Goal: Information Seeking & Learning: Learn about a topic

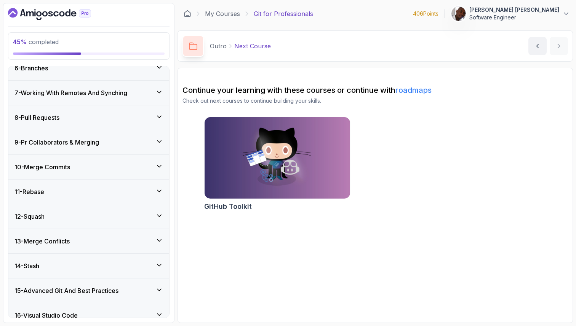
scroll to position [133, 0]
click at [77, 147] on h3 "9 - Pr Collaborators & Merging" at bounding box center [56, 143] width 85 height 9
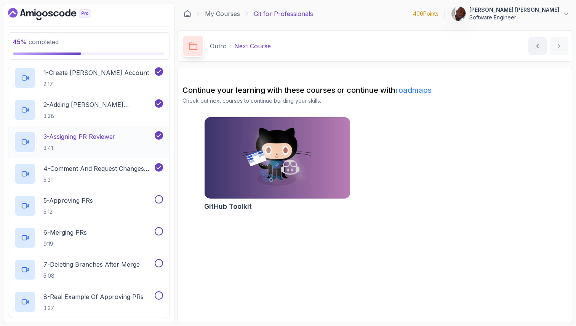
scroll to position [232, 0]
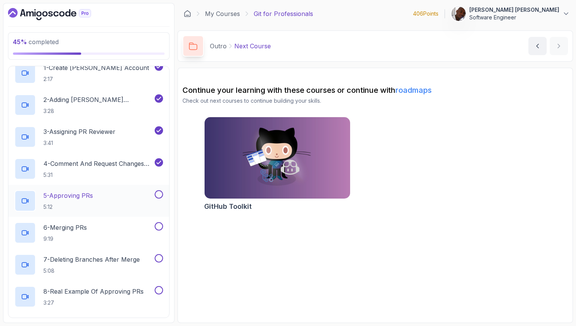
click at [99, 196] on div "5 - Approving PRs 5:12" at bounding box center [83, 200] width 139 height 21
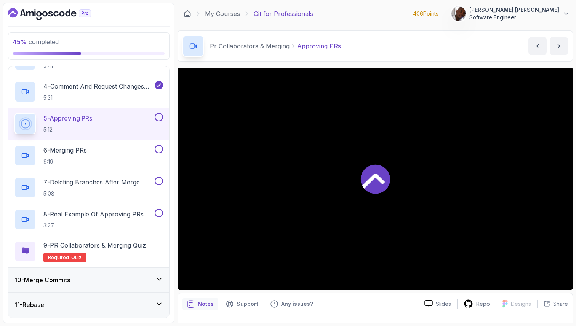
scroll to position [305, 0]
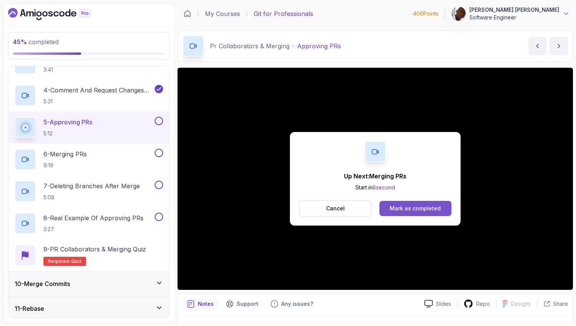
click at [417, 209] on div "Mark as completed" at bounding box center [415, 209] width 51 height 8
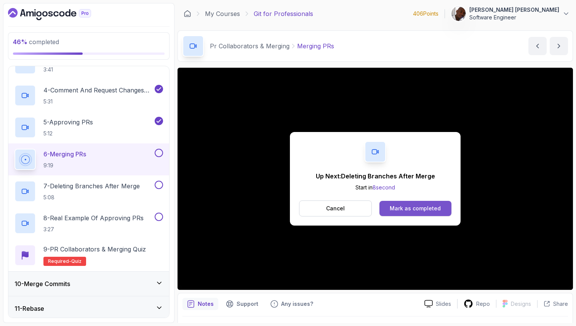
click at [414, 210] on div "Mark as completed" at bounding box center [415, 209] width 51 height 8
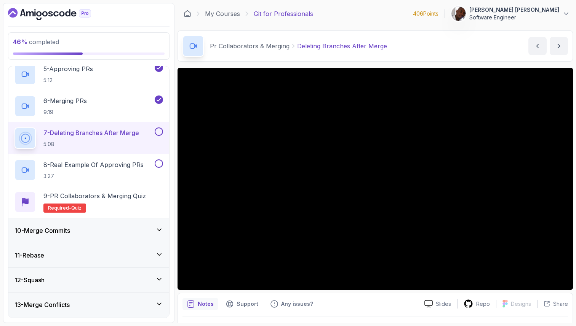
scroll to position [366, 0]
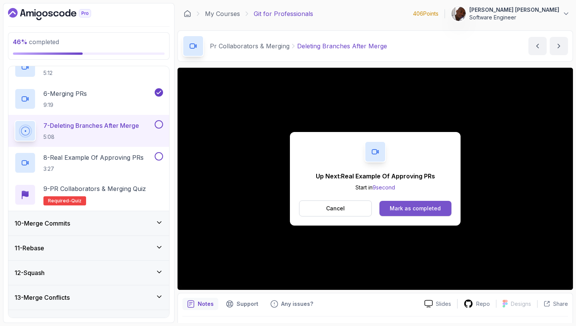
click at [436, 214] on button "Mark as completed" at bounding box center [415, 208] width 72 height 15
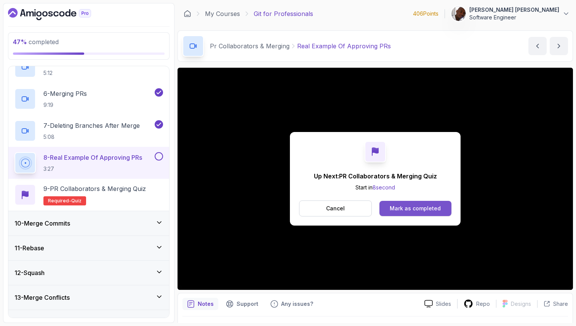
click at [406, 209] on div "Mark as completed" at bounding box center [415, 209] width 51 height 8
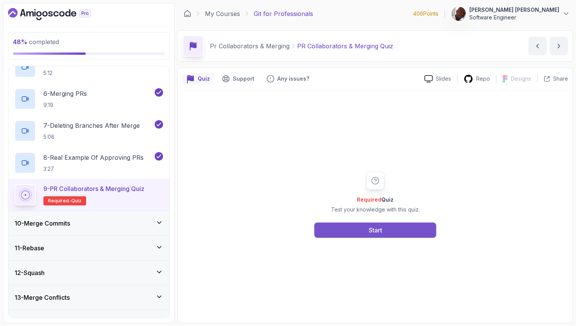
click at [344, 230] on button "Start" at bounding box center [375, 230] width 122 height 15
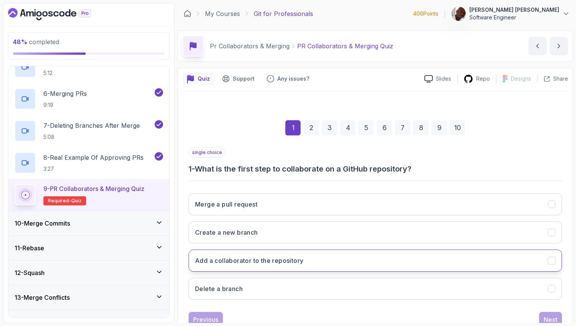
click at [333, 260] on button "Add a collaborator to the repository" at bounding box center [374, 261] width 373 height 22
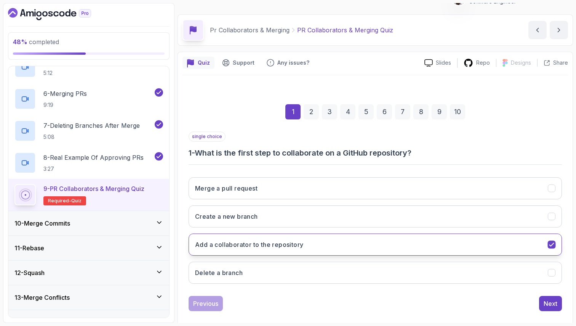
scroll to position [26, 0]
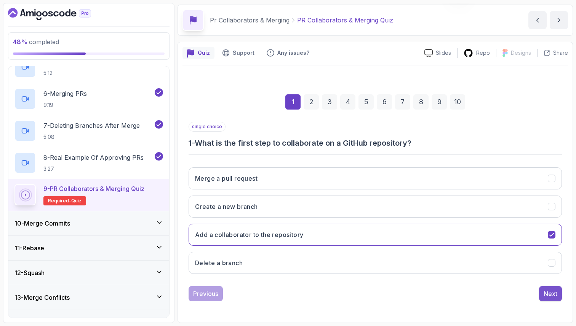
click at [549, 295] on div "Next" at bounding box center [550, 293] width 14 height 9
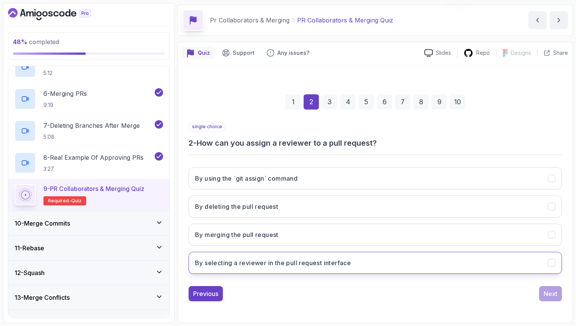
click at [551, 264] on icon "By selecting a reviewer in the pull request interface" at bounding box center [551, 263] width 4 height 3
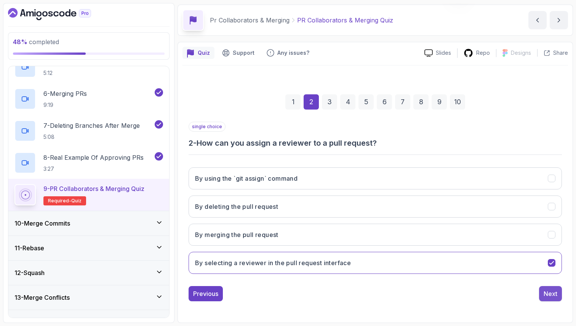
click at [553, 294] on div "Next" at bounding box center [550, 293] width 14 height 9
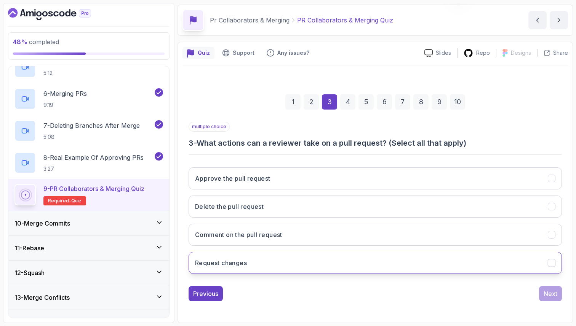
click at [501, 262] on button "Request changes" at bounding box center [374, 263] width 373 height 22
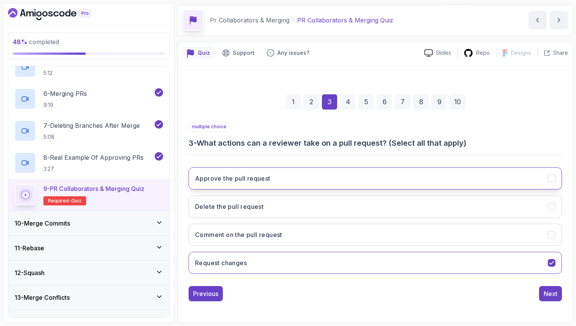
click at [511, 182] on button "Approve the pull request" at bounding box center [374, 179] width 373 height 22
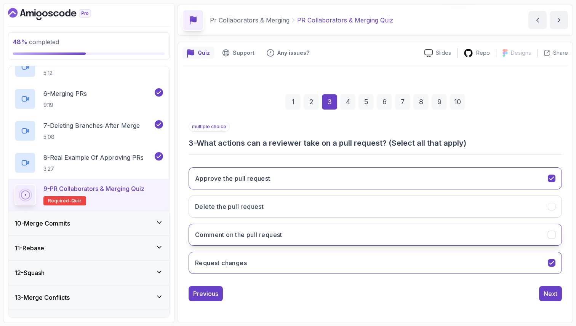
click at [529, 236] on button "Comment on the pull request" at bounding box center [374, 235] width 373 height 22
click at [553, 293] on div "Next" at bounding box center [550, 293] width 14 height 9
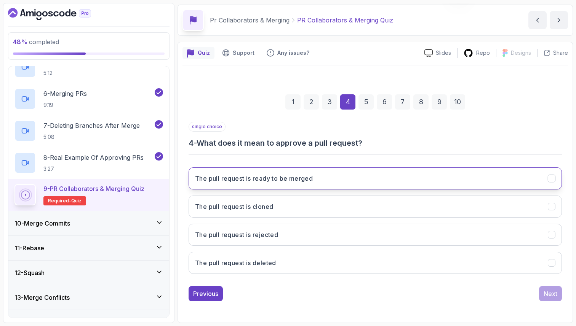
click at [548, 180] on icon "The pull request is ready to be merged" at bounding box center [551, 178] width 7 height 7
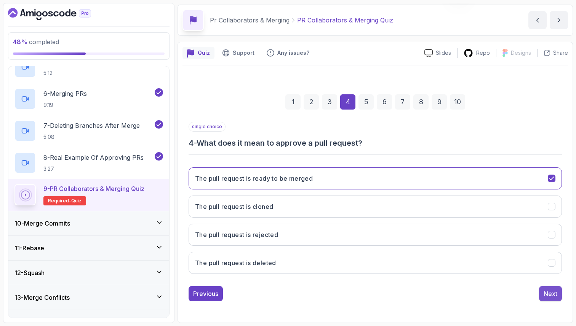
click at [554, 295] on div "Next" at bounding box center [550, 293] width 14 height 9
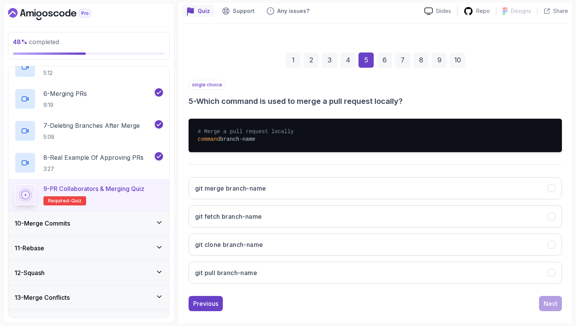
scroll to position [67, 0]
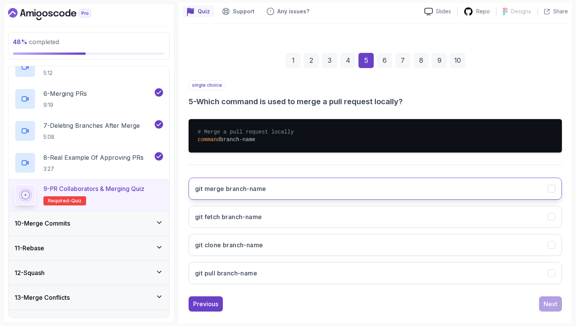
click at [484, 188] on button "git merge branch-name" at bounding box center [374, 189] width 373 height 22
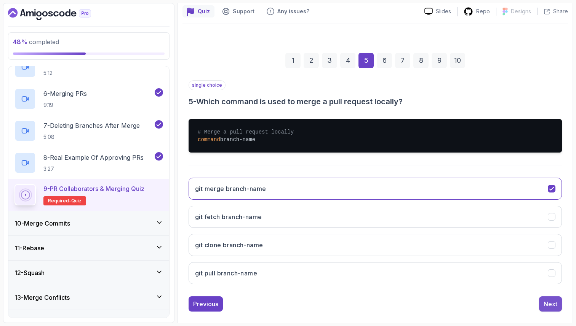
click at [549, 304] on div "Next" at bounding box center [550, 304] width 14 height 9
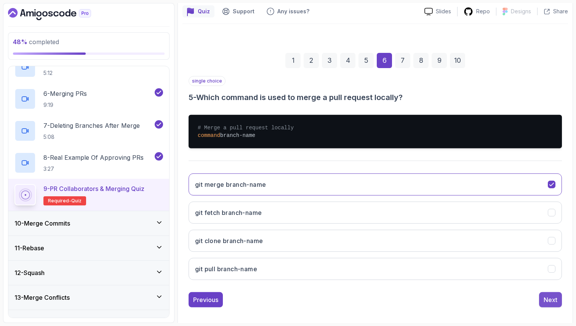
scroll to position [26, 0]
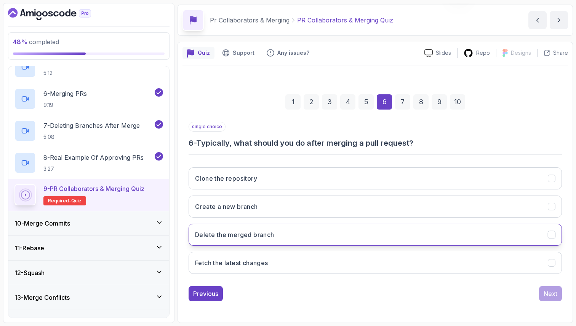
click at [549, 239] on button "Delete the merged branch" at bounding box center [374, 235] width 373 height 22
click at [553, 295] on div "Next" at bounding box center [550, 293] width 14 height 9
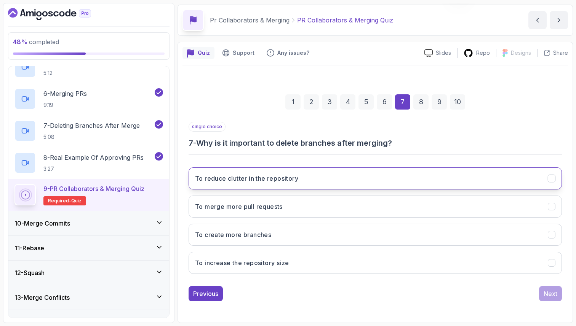
click at [543, 179] on button "To reduce clutter in the repository" at bounding box center [374, 179] width 373 height 22
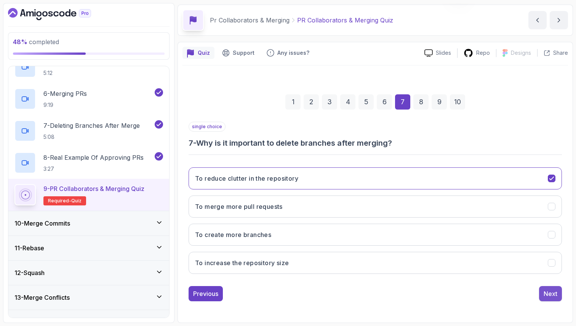
click at [553, 295] on div "Next" at bounding box center [550, 293] width 14 height 9
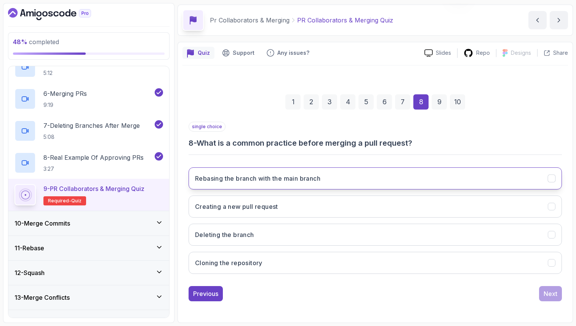
click at [504, 182] on button "Rebasing the branch with the main branch" at bounding box center [374, 179] width 373 height 22
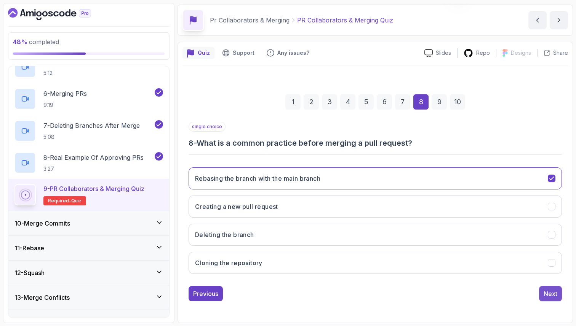
click at [549, 296] on div "Next" at bounding box center [550, 293] width 14 height 9
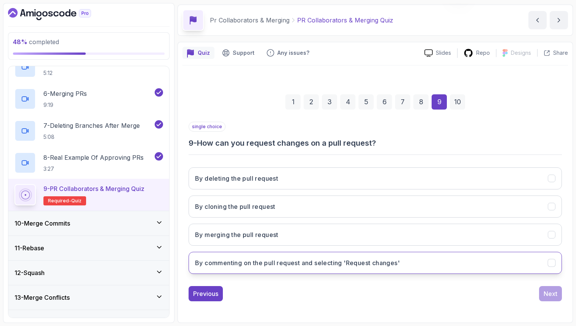
click at [518, 268] on button "By commenting on the pull request and selecting 'Request changes'" at bounding box center [374, 263] width 373 height 22
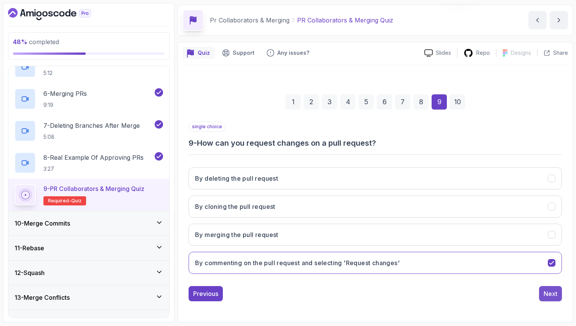
click at [549, 296] on div "Next" at bounding box center [550, 293] width 14 height 9
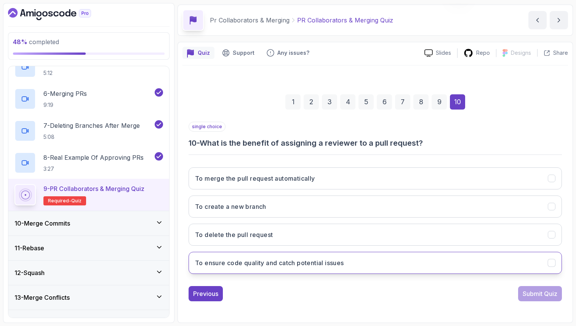
click at [522, 268] on button "To ensure code quality and catch potential issues" at bounding box center [374, 263] width 373 height 22
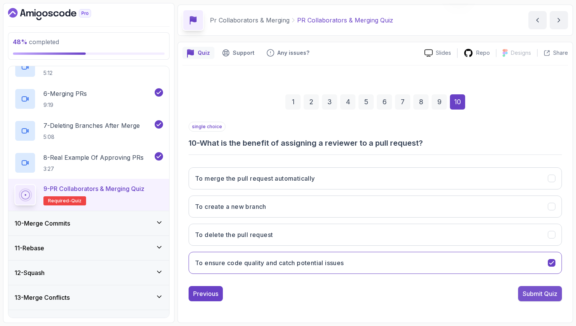
click at [538, 295] on div "Submit Quiz" at bounding box center [539, 293] width 35 height 9
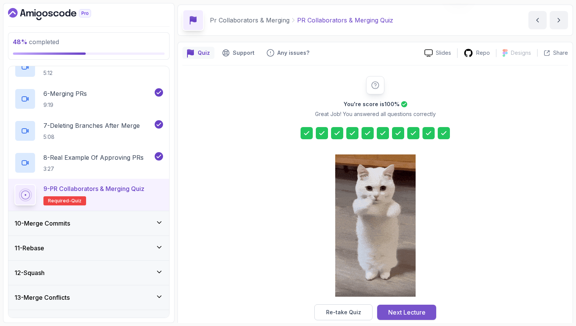
click at [427, 313] on button "Next Lecture" at bounding box center [406, 312] width 59 height 15
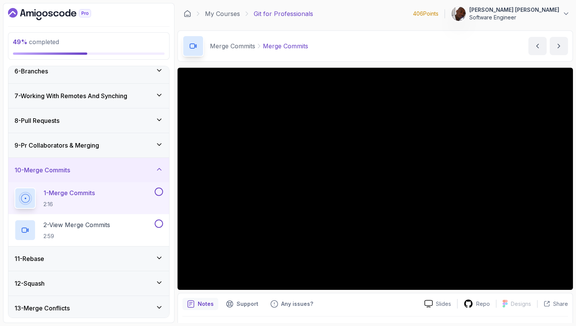
scroll to position [132, 0]
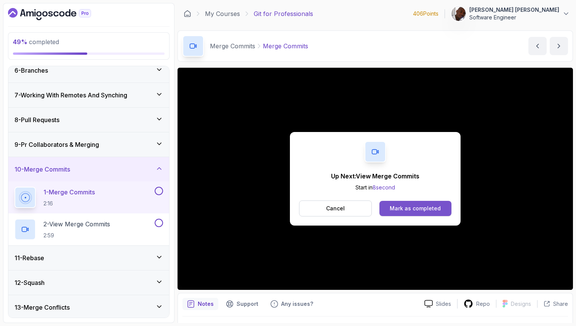
click at [431, 213] on button "Mark as completed" at bounding box center [415, 208] width 72 height 15
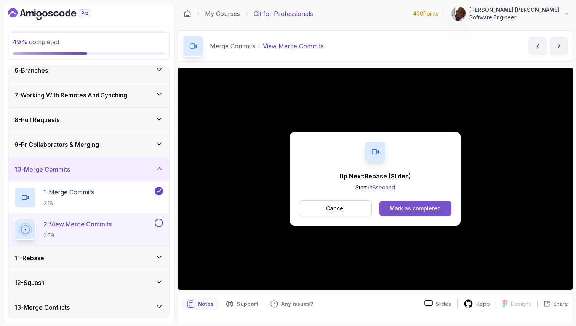
click at [436, 213] on button "Mark as completed" at bounding box center [415, 208] width 72 height 15
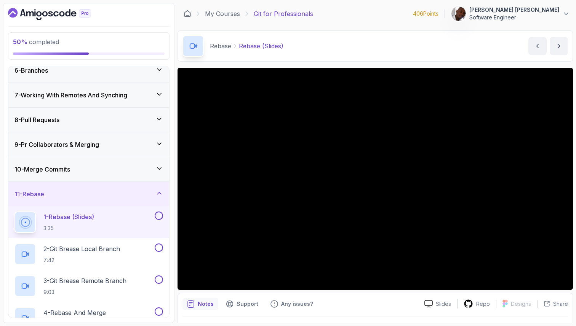
scroll to position [20, 0]
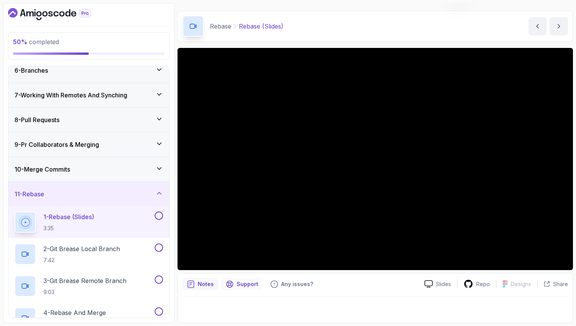
click at [244, 286] on p "Support" at bounding box center [247, 285] width 22 height 8
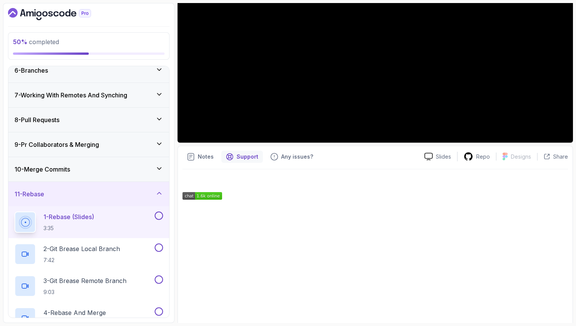
scroll to position [166, 0]
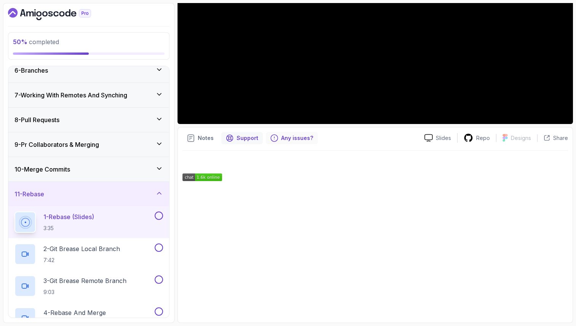
click at [283, 139] on p "Any issues?" at bounding box center [297, 138] width 32 height 8
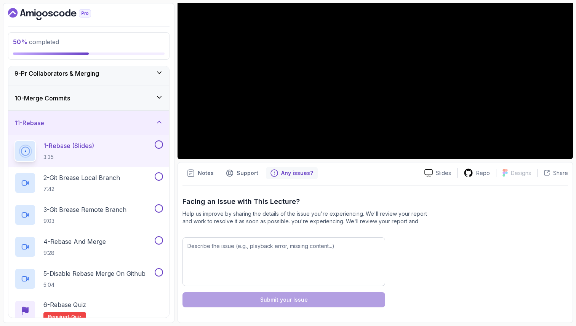
scroll to position [194, 0]
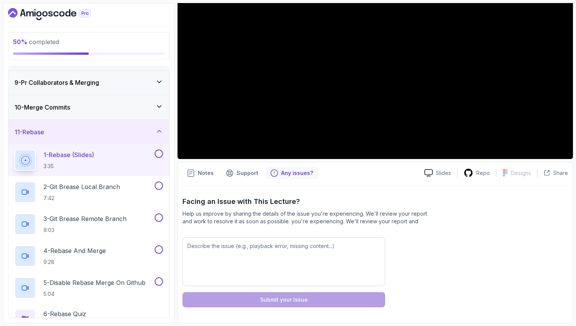
click at [160, 131] on icon at bounding box center [159, 132] width 4 height 2
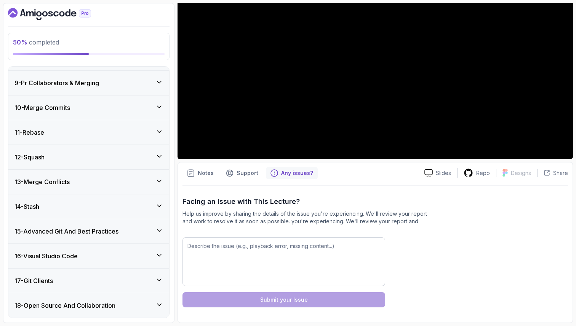
click at [119, 155] on div "12 - Squash" at bounding box center [88, 157] width 149 height 9
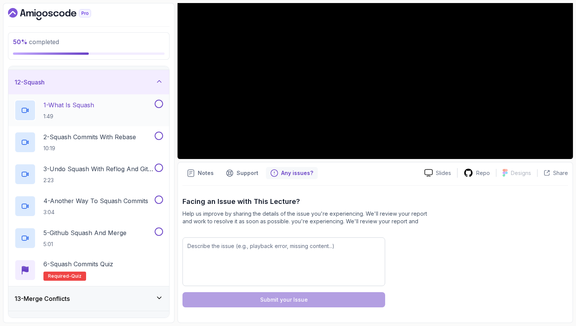
scroll to position [277, 0]
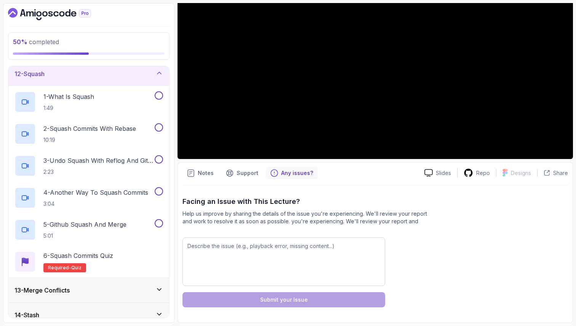
click at [139, 77] on div "12 - Squash" at bounding box center [88, 73] width 149 height 9
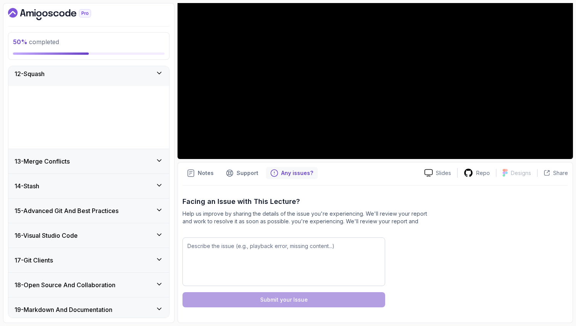
scroll to position [243, 0]
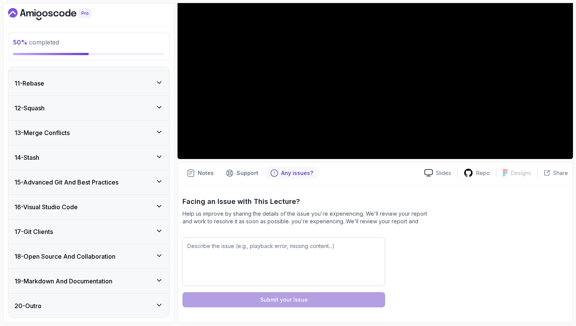
click at [137, 130] on div "13 - Merge Conflicts" at bounding box center [88, 132] width 149 height 9
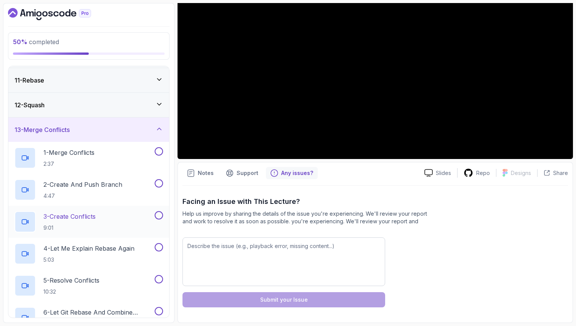
scroll to position [238, 0]
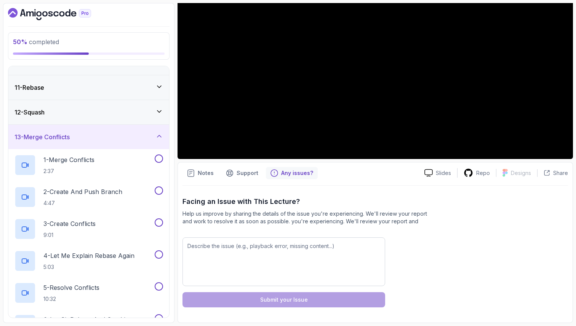
click at [153, 135] on div "13 - Merge Conflicts" at bounding box center [88, 137] width 149 height 9
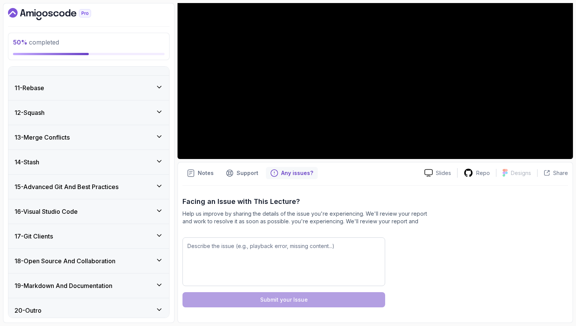
click at [144, 167] on div "14 - Stash" at bounding box center [88, 162] width 161 height 24
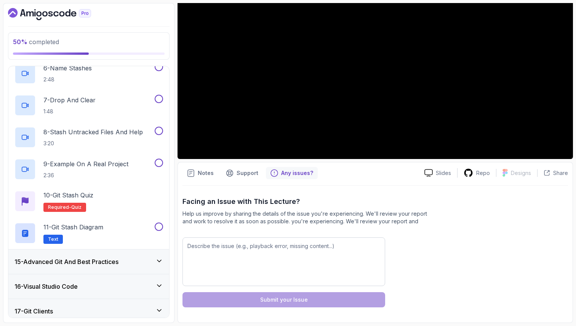
click at [137, 258] on div "15 - Advanced Git And Best Practices" at bounding box center [88, 261] width 149 height 9
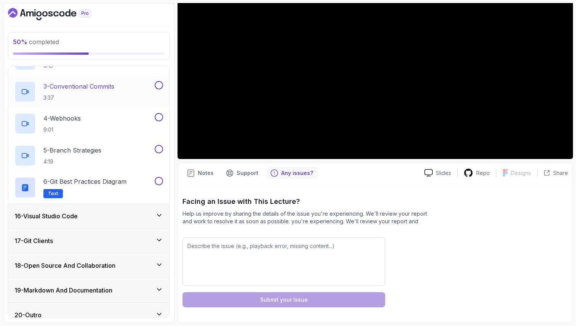
scroll to position [435, 0]
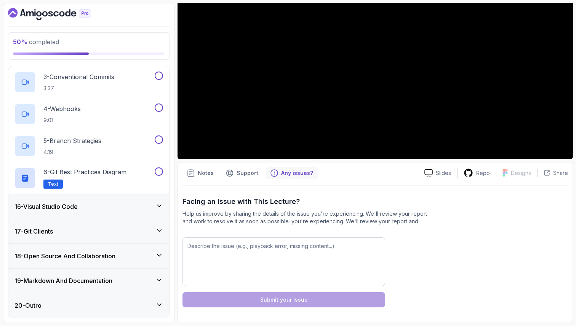
click at [120, 210] on div "16 - Visual Studio Code" at bounding box center [88, 206] width 149 height 9
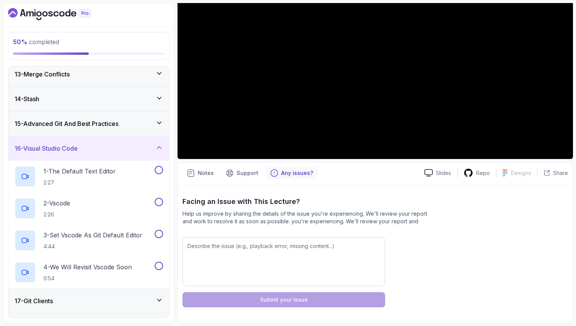
scroll to position [371, 0]
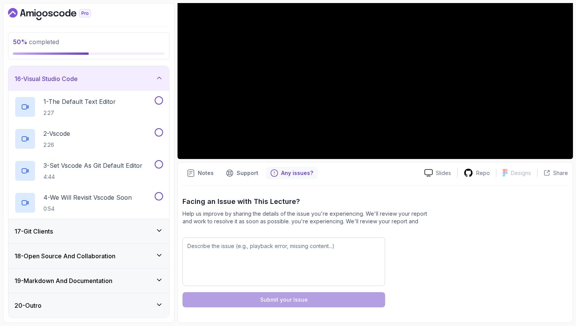
click at [147, 83] on div "16 - Visual Studio Code" at bounding box center [88, 79] width 161 height 24
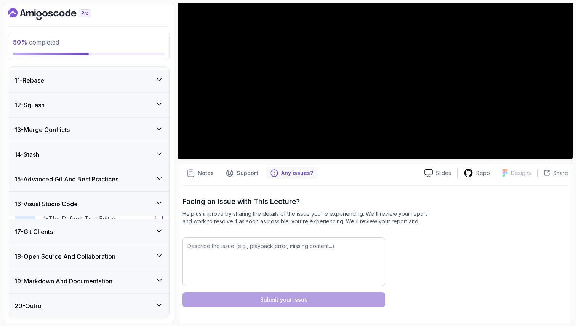
scroll to position [243, 0]
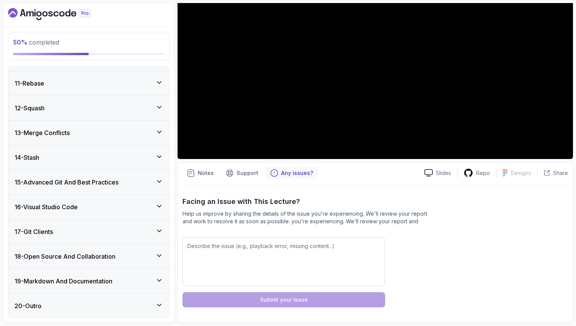
click at [123, 211] on div "16 - Visual Studio Code" at bounding box center [88, 207] width 161 height 24
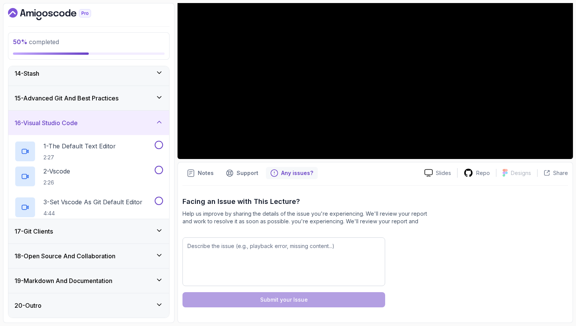
scroll to position [371, 0]
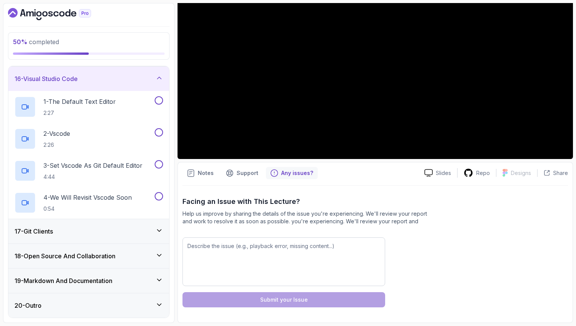
click at [127, 81] on div "16 - Visual Studio Code" at bounding box center [88, 78] width 149 height 9
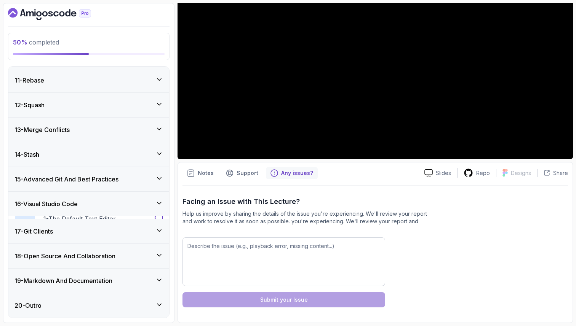
scroll to position [243, 0]
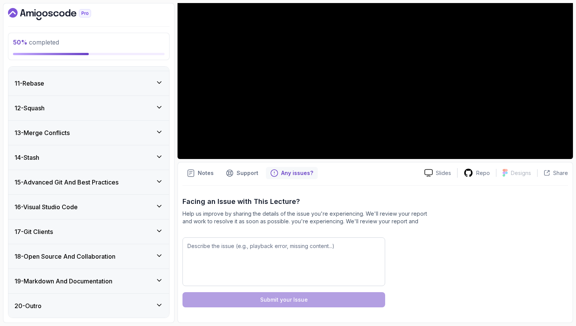
click at [119, 233] on div "17 - Git Clients" at bounding box center [88, 231] width 149 height 9
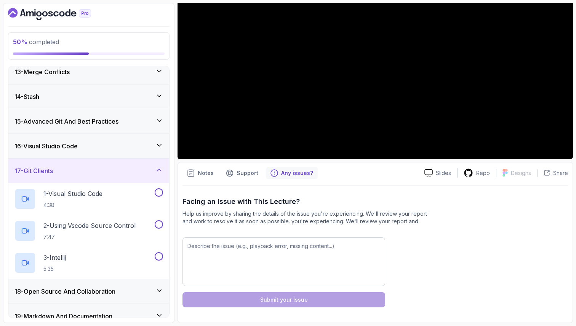
scroll to position [339, 0]
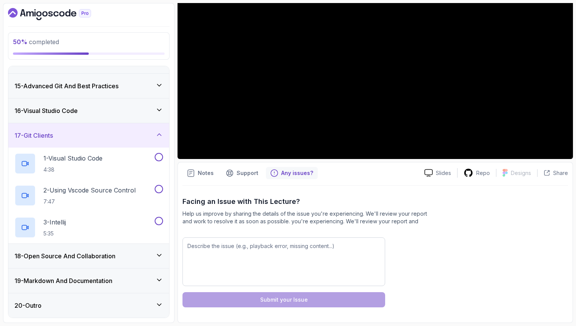
click at [142, 138] on div "17 - Git Clients" at bounding box center [88, 135] width 149 height 9
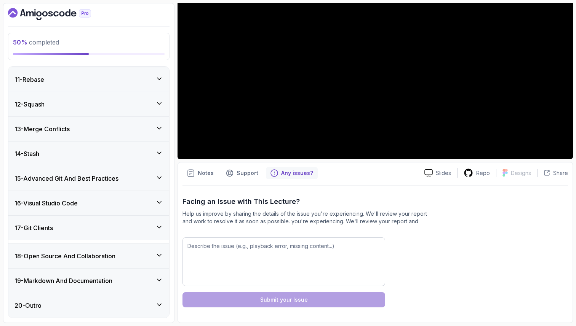
scroll to position [243, 0]
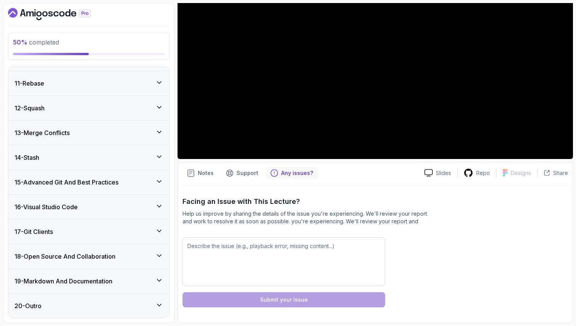
click at [122, 261] on div "18 - Open Source And Collaboration" at bounding box center [88, 256] width 161 height 24
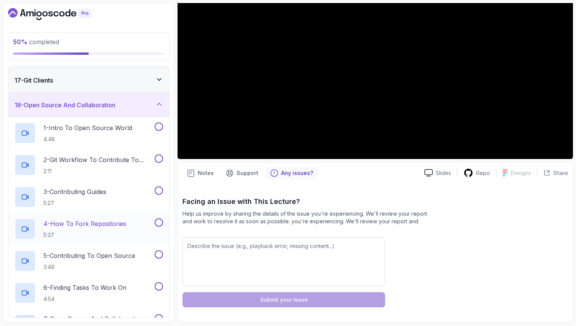
scroll to position [389, 0]
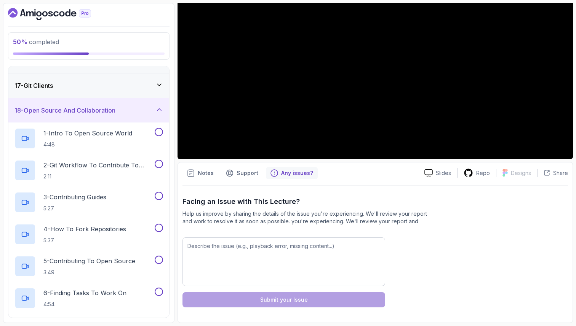
click at [153, 112] on div "18 - Open Source And Collaboration" at bounding box center [88, 110] width 149 height 9
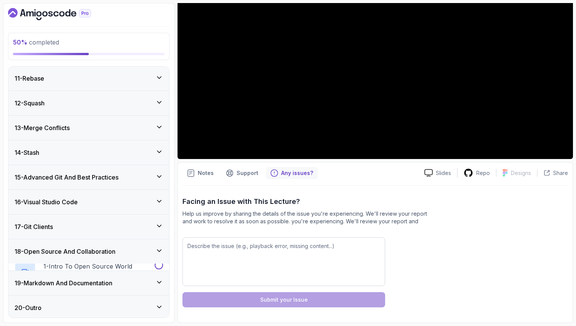
scroll to position [243, 0]
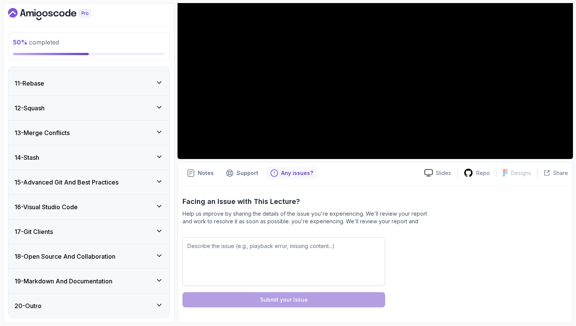
click at [110, 281] on h3 "19 - Markdown And Documentation" at bounding box center [63, 281] width 98 height 9
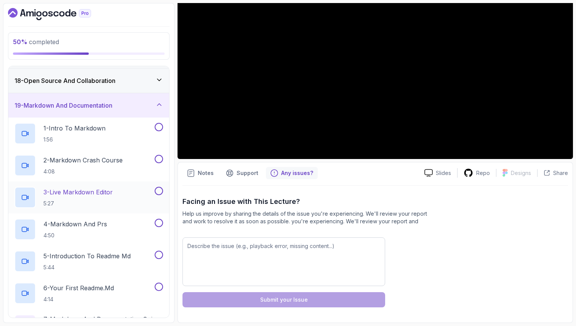
scroll to position [415, 0]
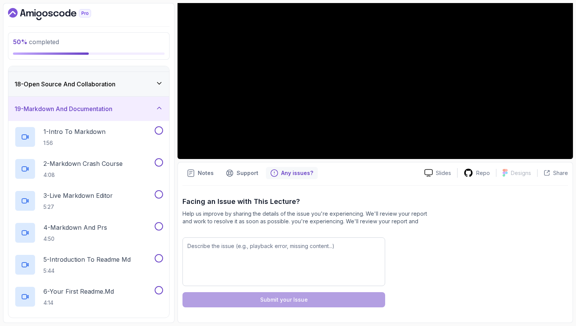
click at [160, 105] on icon at bounding box center [159, 108] width 8 height 8
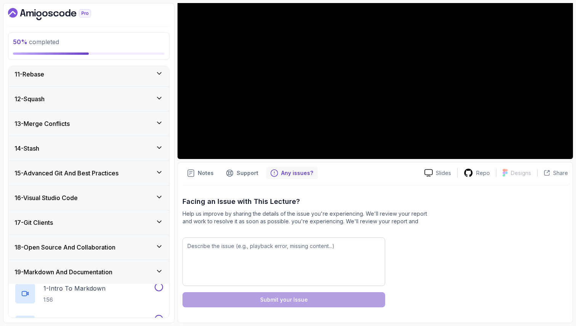
scroll to position [243, 0]
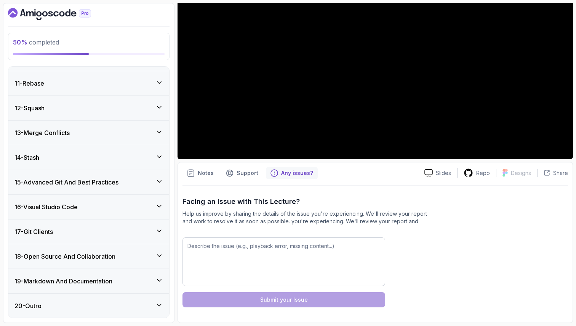
click at [119, 303] on div "20 - Outro" at bounding box center [88, 306] width 149 height 9
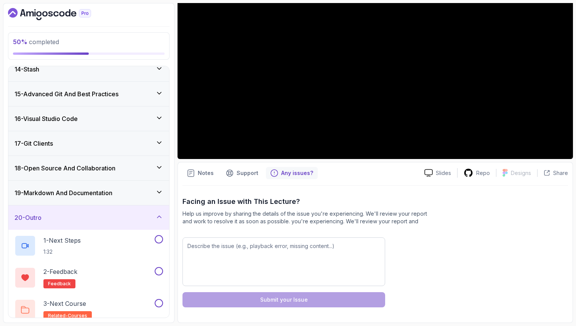
scroll to position [339, 0]
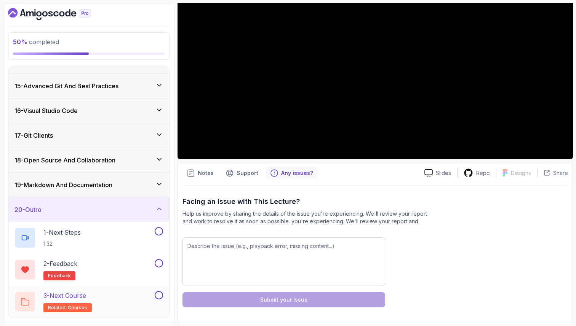
click at [109, 302] on div "3 - Next Course related-courses" at bounding box center [83, 301] width 139 height 21
